Goal: Navigation & Orientation: Understand site structure

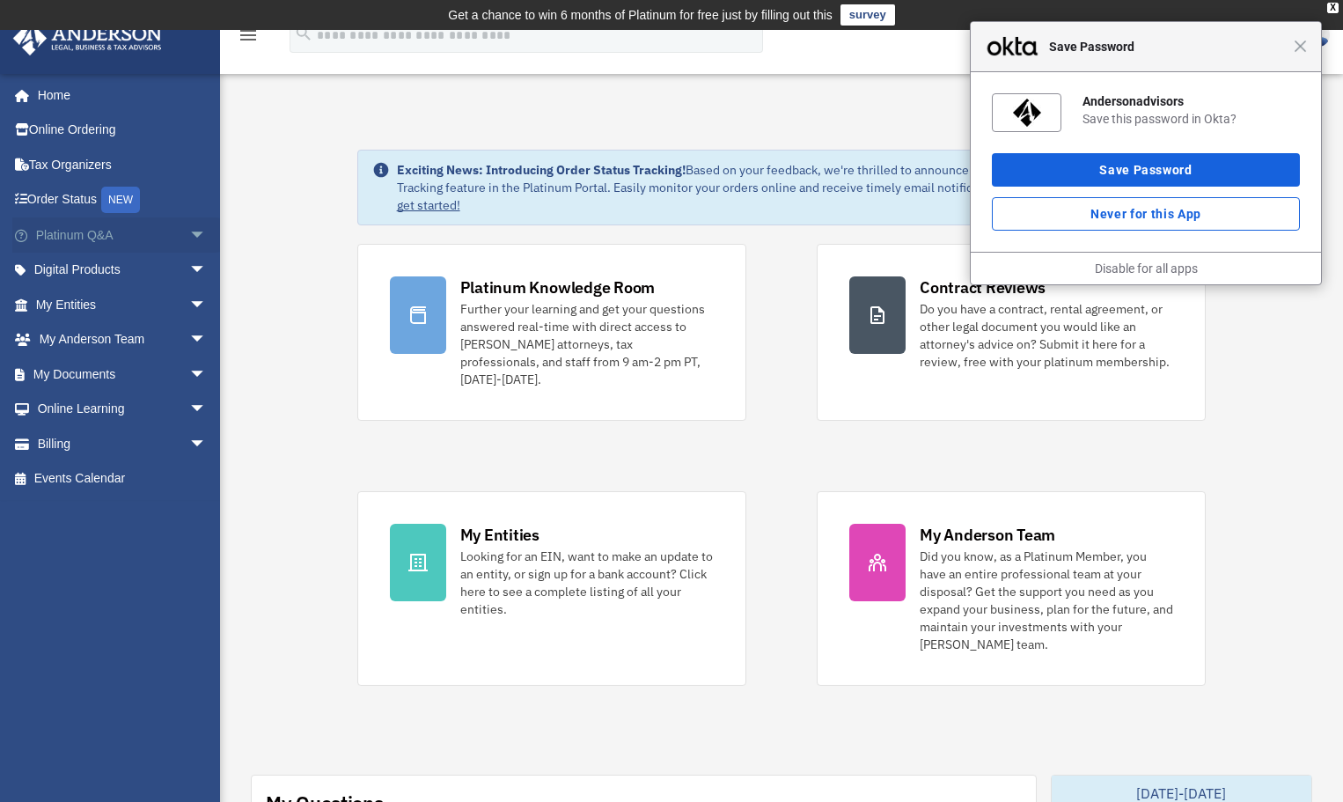
click at [189, 244] on span "arrow_drop_down" at bounding box center [206, 235] width 35 height 36
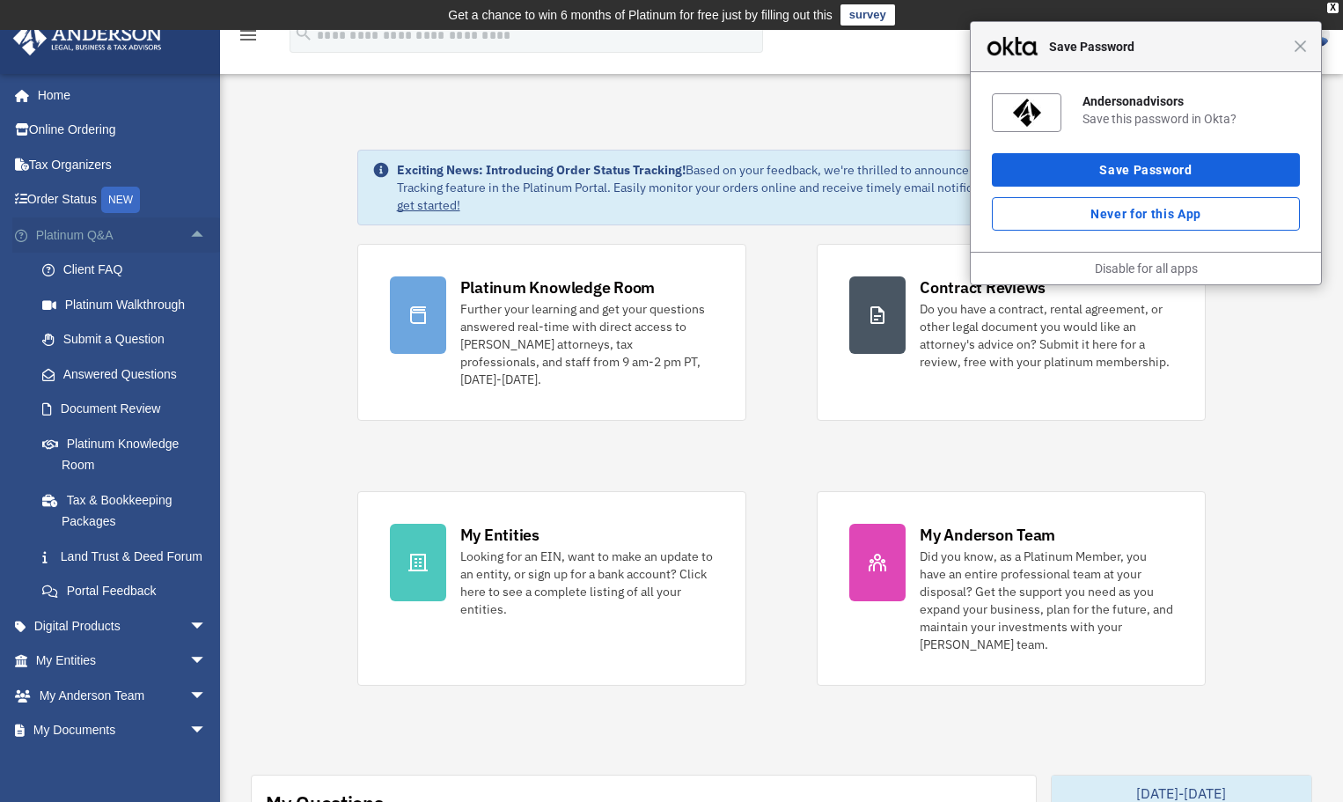
click at [189, 244] on span "arrow_drop_up" at bounding box center [206, 235] width 35 height 36
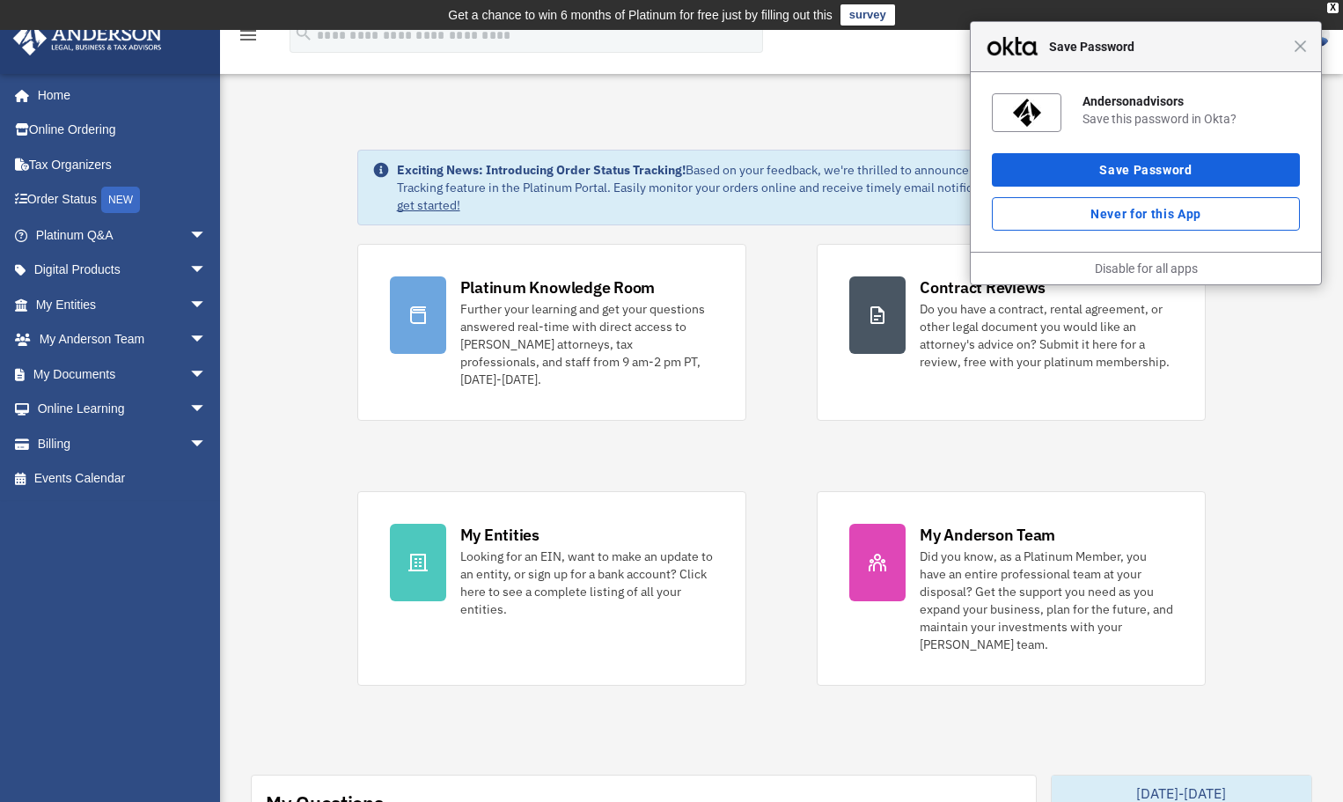
click at [1297, 48] on span "Close" at bounding box center [1300, 46] width 13 height 13
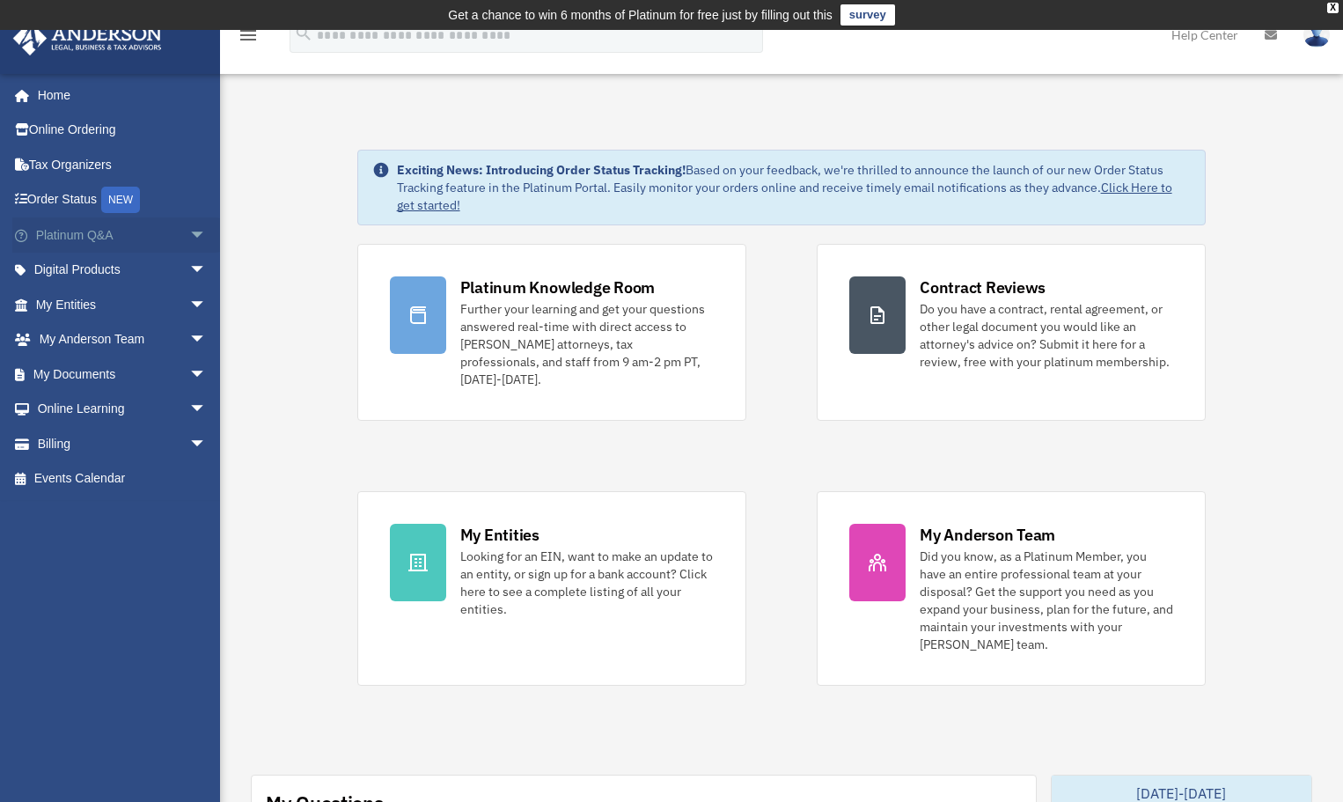
click at [189, 231] on span "arrow_drop_down" at bounding box center [206, 235] width 35 height 36
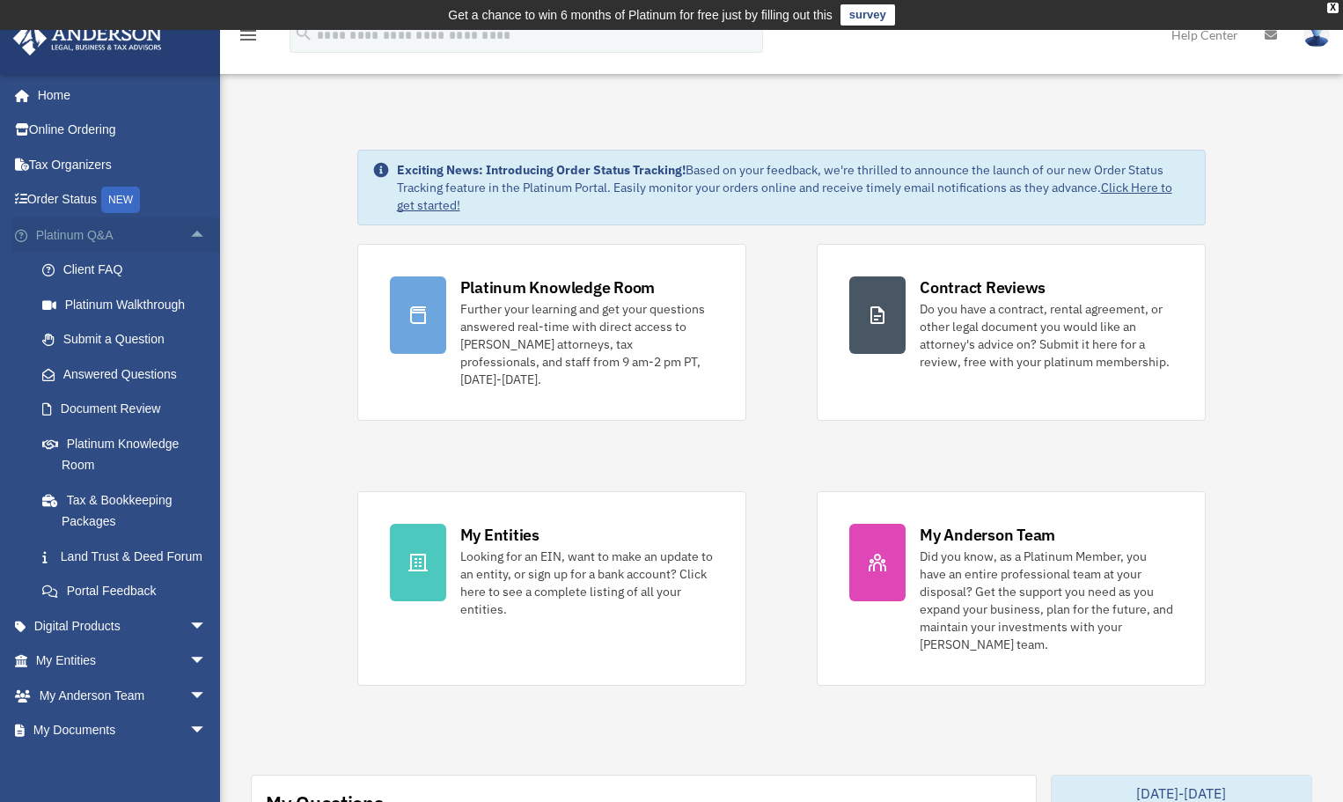
click at [189, 231] on span "arrow_drop_up" at bounding box center [206, 235] width 35 height 36
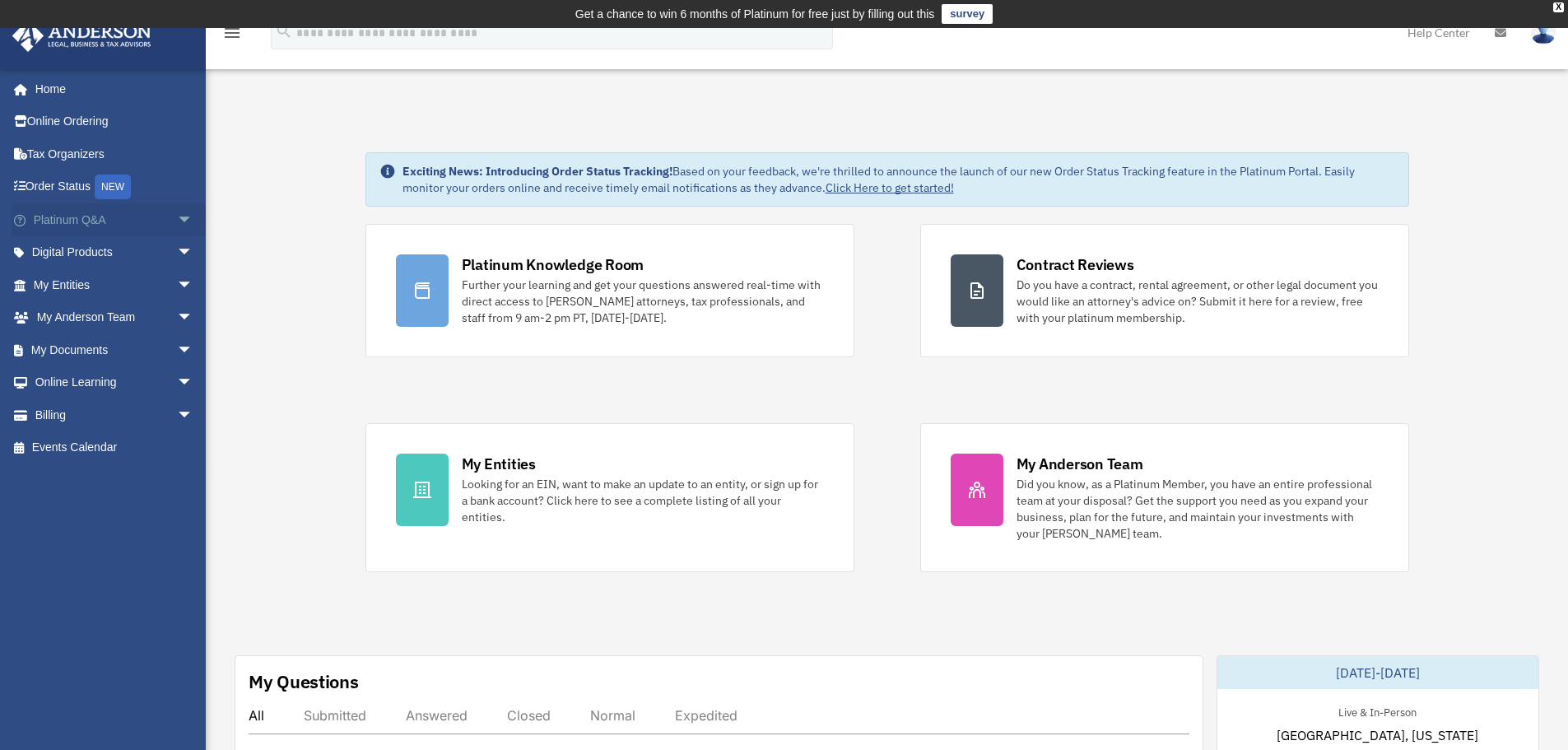
click at [177, 212] on span "arrow_drop_down" at bounding box center [193, 220] width 33 height 34
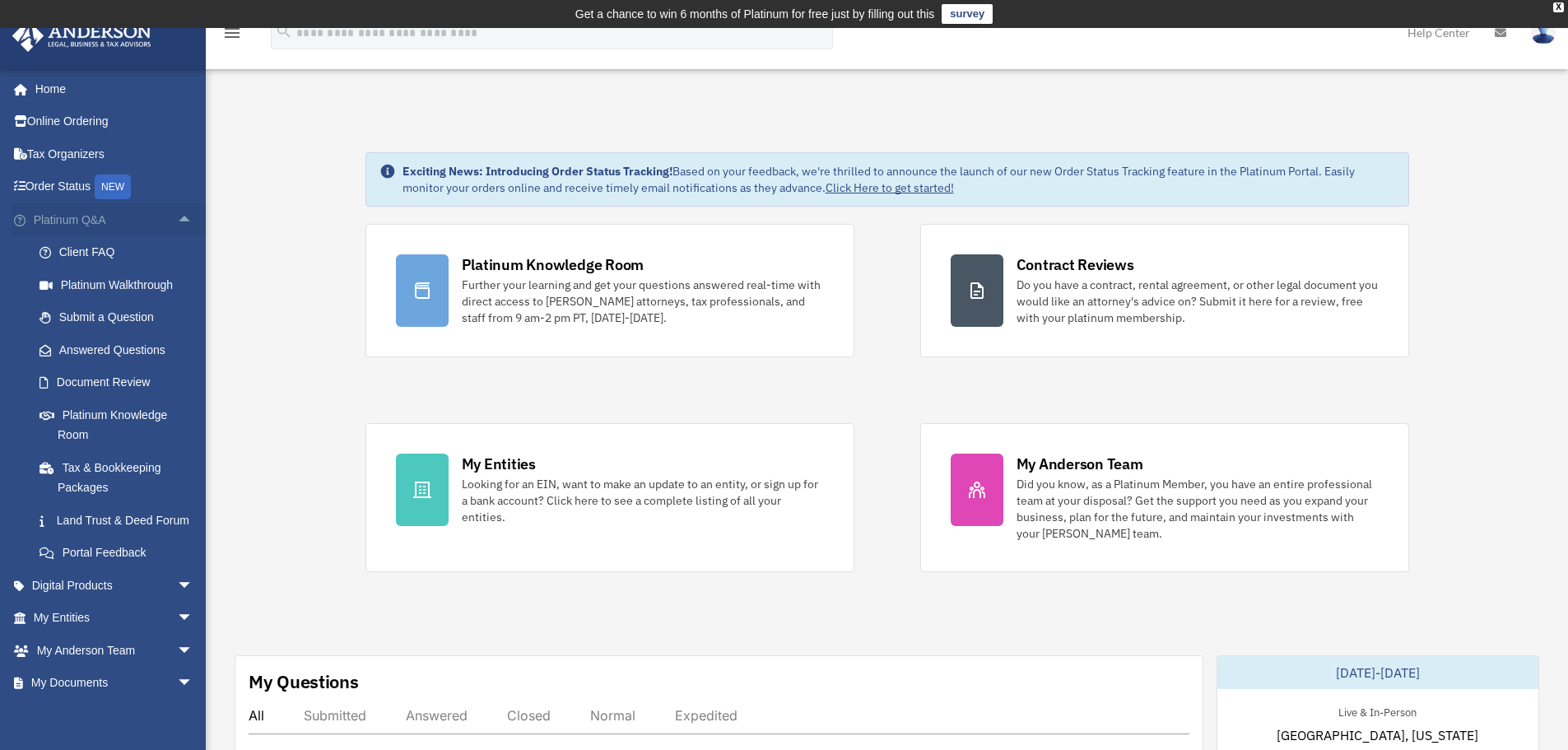
click at [177, 217] on span "arrow_drop_up" at bounding box center [193, 220] width 33 height 34
